Goal: Transaction & Acquisition: Purchase product/service

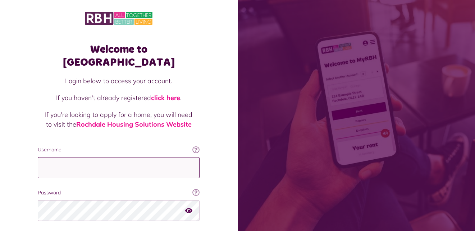
click at [70, 157] on input "Username" at bounding box center [119, 167] width 162 height 21
type input "*"
type input "**********"
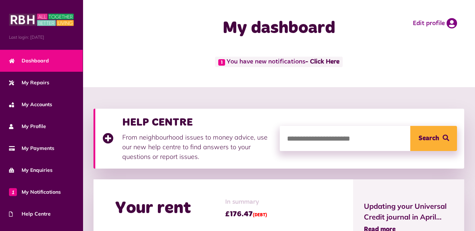
scroll to position [108, 0]
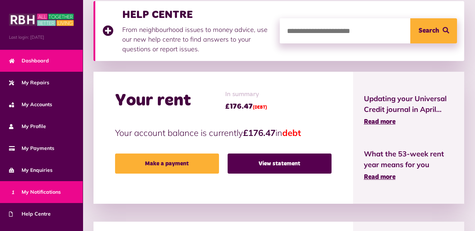
click at [42, 190] on span "1 My Notifications" at bounding box center [35, 193] width 52 height 8
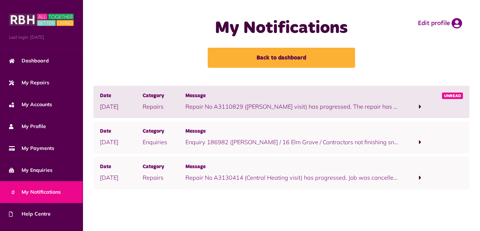
click at [418, 106] on span at bounding box center [420, 107] width 43 height 10
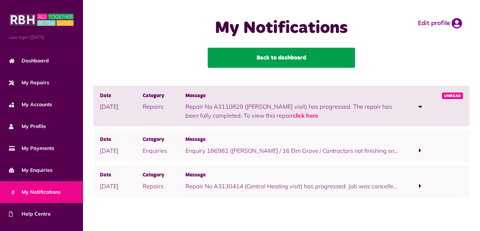
click at [281, 57] on link "Back to dashboard" at bounding box center [281, 58] width 147 height 20
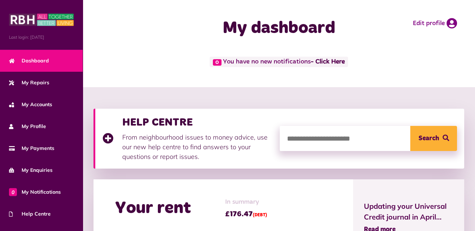
scroll to position [72, 0]
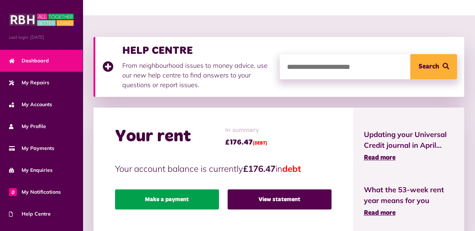
click at [173, 200] on link "Make a payment" at bounding box center [167, 200] width 104 height 20
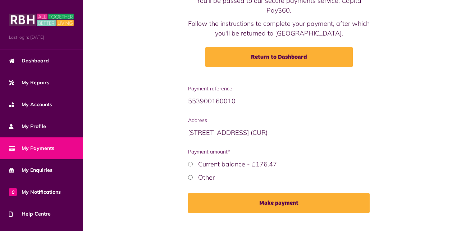
scroll to position [72, 0]
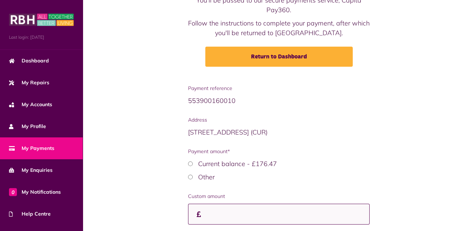
click at [204, 213] on input "Custom amount" at bounding box center [279, 214] width 182 height 21
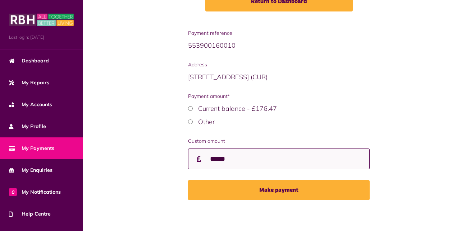
scroll to position [128, 0]
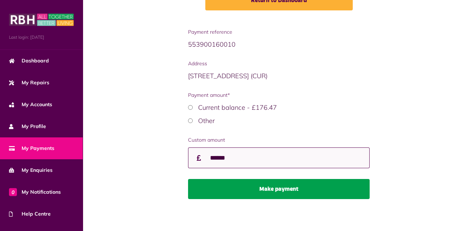
type input "******"
click at [271, 187] on button "Make payment" at bounding box center [279, 189] width 182 height 20
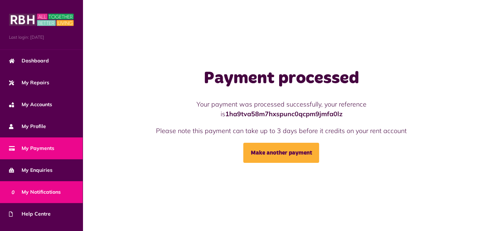
scroll to position [59, 0]
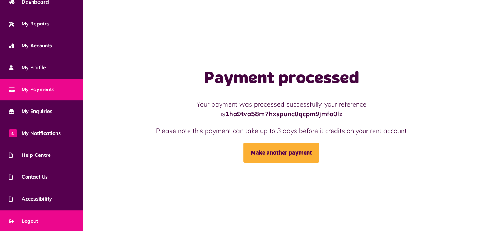
click at [41, 217] on link "Logout" at bounding box center [41, 222] width 83 height 22
